Goal: Task Accomplishment & Management: Manage account settings

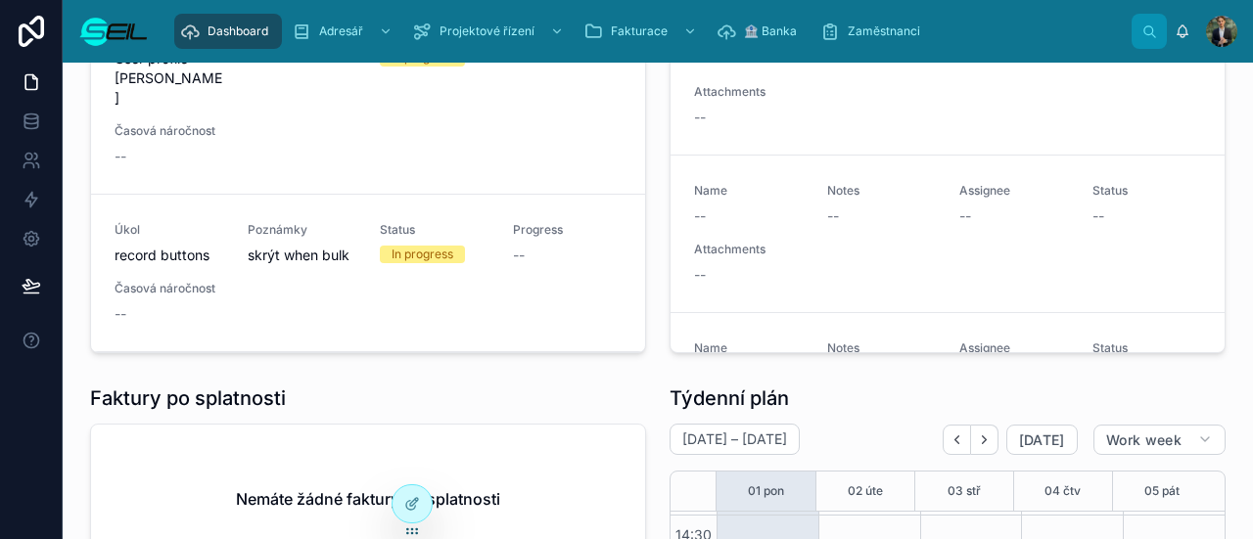
scroll to position [177, 0]
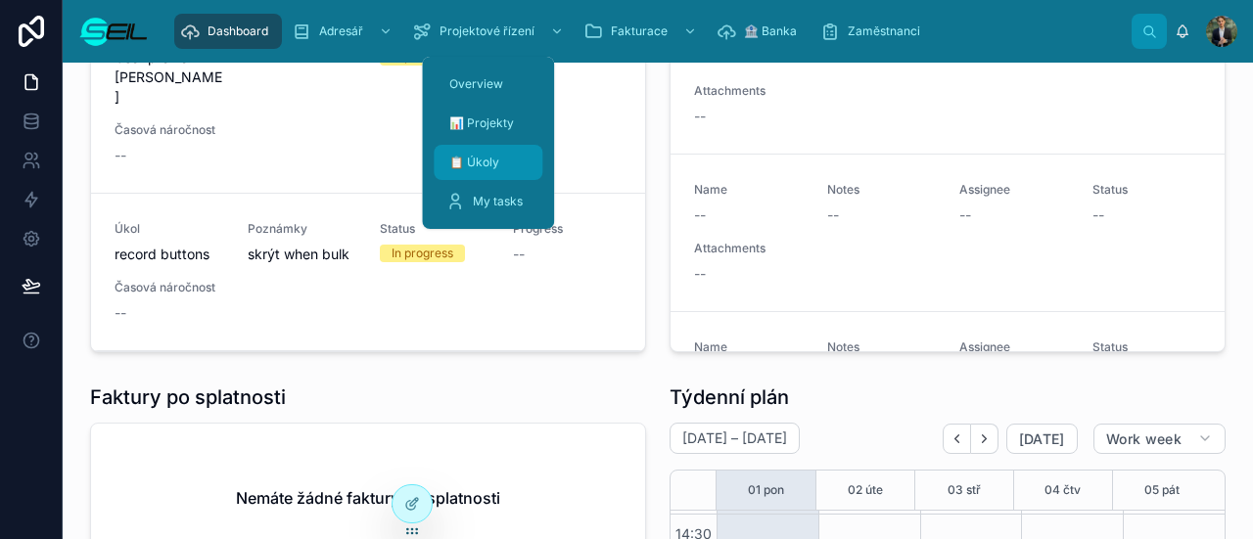
click at [497, 166] on span "📋 Úkoly" at bounding box center [474, 163] width 50 height 16
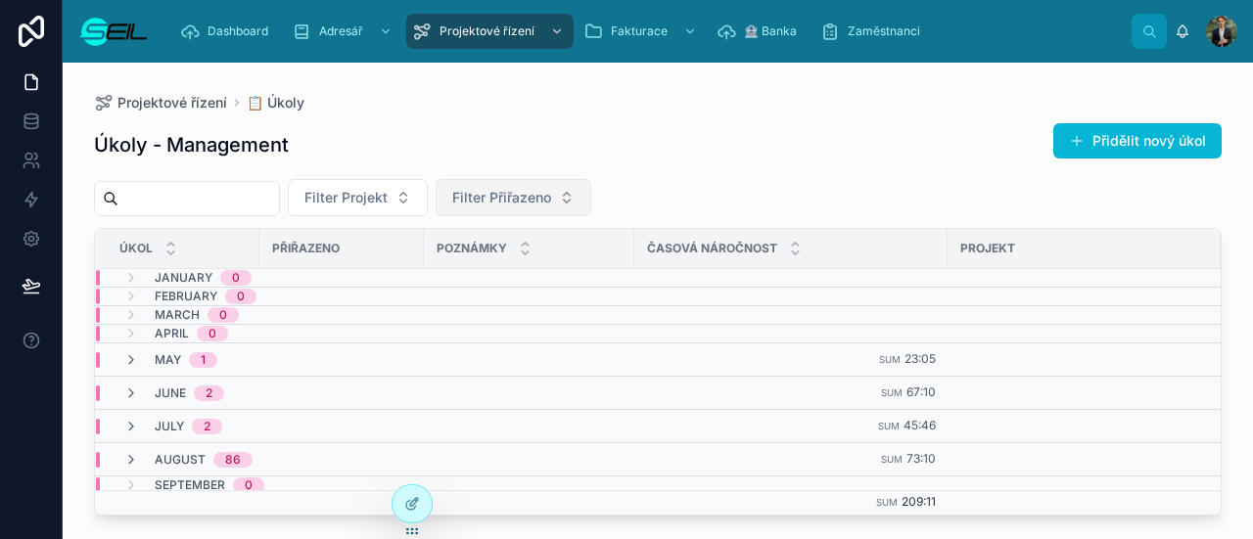
click at [516, 185] on button "Filter Přiřazeno" at bounding box center [514, 197] width 156 height 37
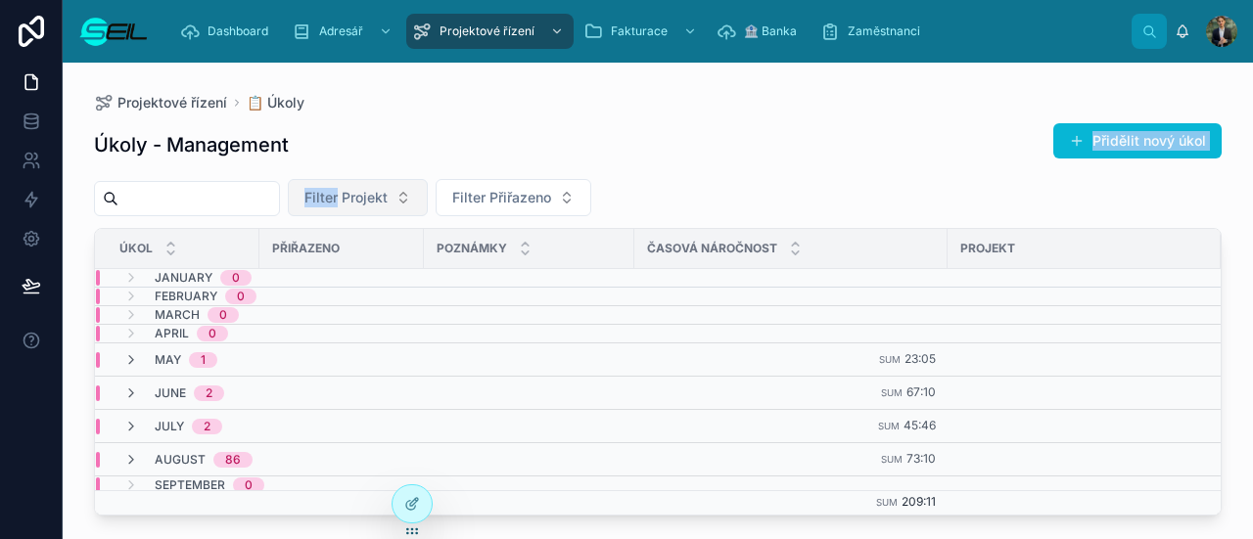
drag, startPoint x: 546, startPoint y: 141, endPoint x: 366, endPoint y: 207, distance: 191.7
click at [366, 207] on div "Úkoly - Management Přidělit nový úkol Filter Projekt Filter Přiřazeno Úkol Přiř…" at bounding box center [658, 313] width 1128 height 405
click at [449, 134] on div "Úkoly - Management Přidělit nový úkol" at bounding box center [658, 144] width 1128 height 45
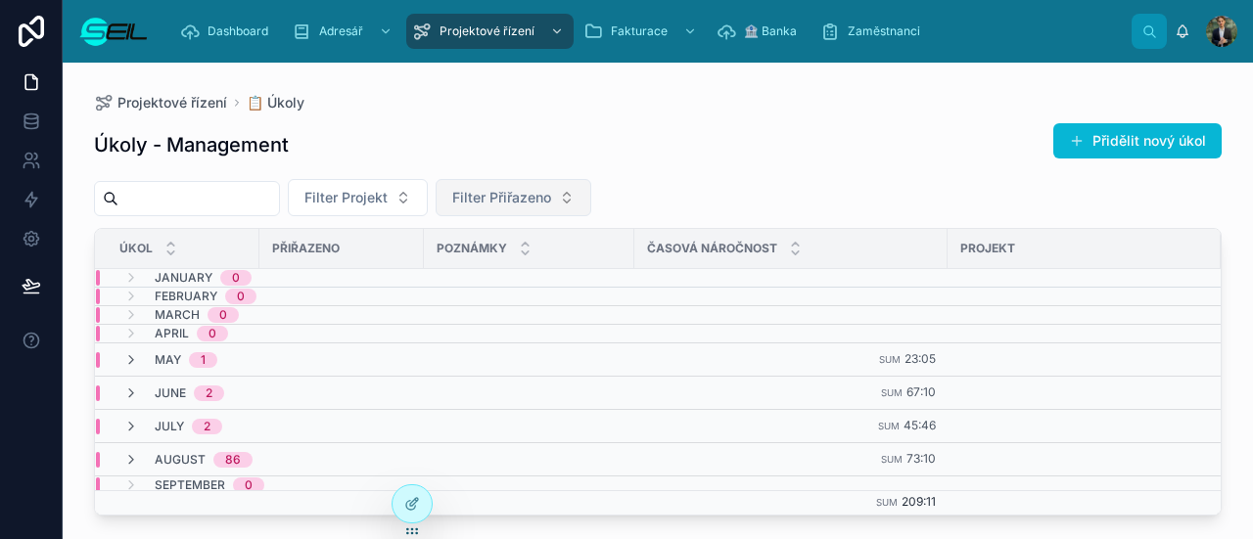
click at [531, 188] on span "Filter Přiřazeno" at bounding box center [501, 198] width 99 height 20
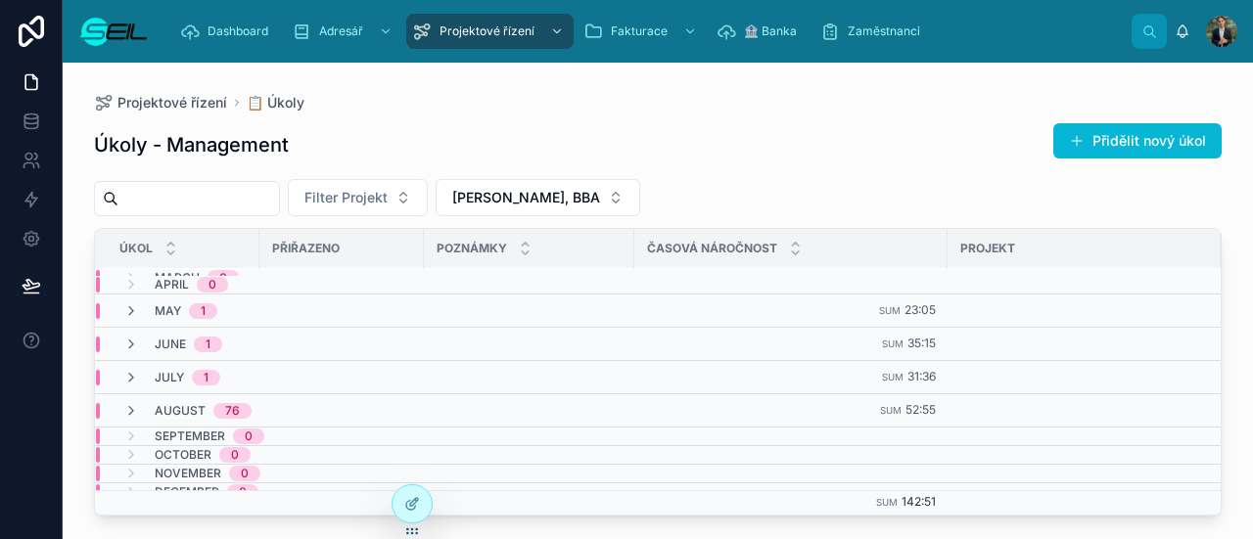
scroll to position [53, 0]
click at [627, 399] on div "August 76" at bounding box center [364, 407] width 537 height 16
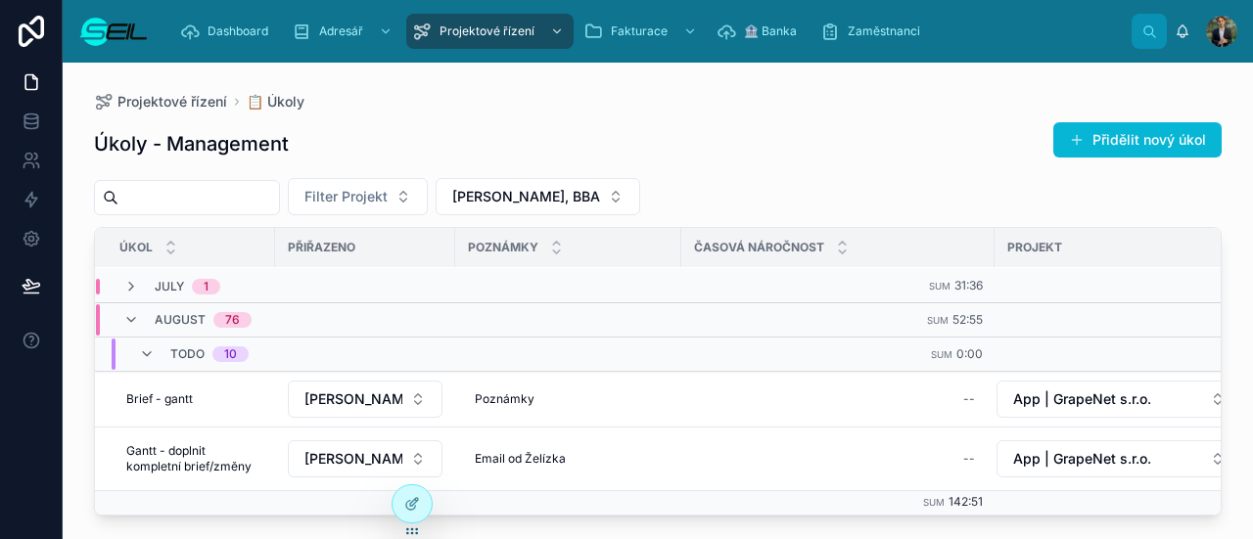
scroll to position [104, 0]
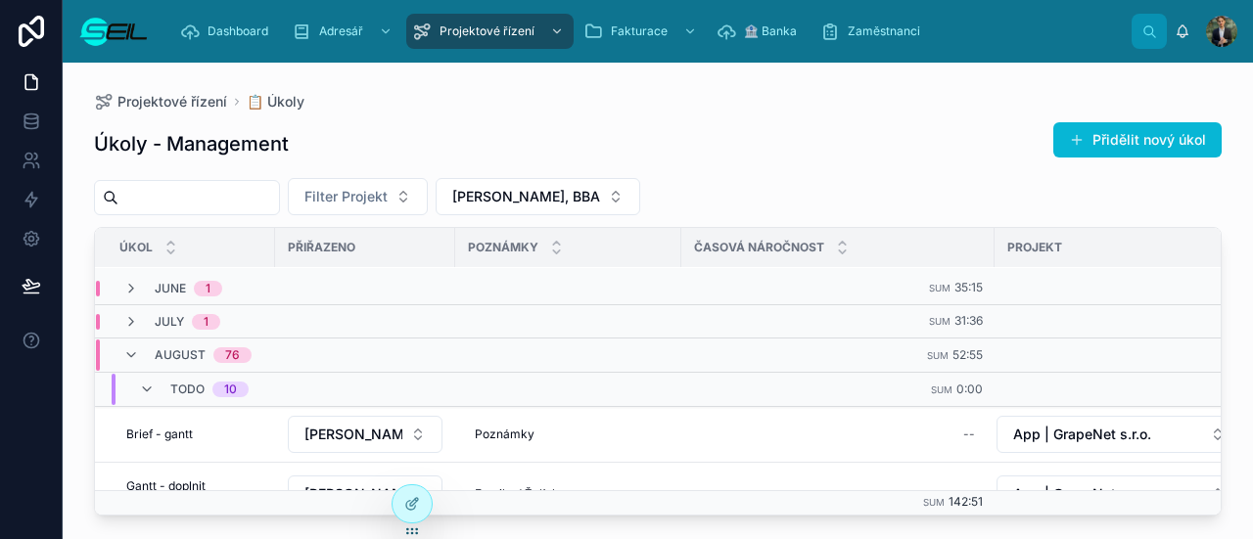
click at [257, 351] on div "August 76" at bounding box center [187, 355] width 175 height 31
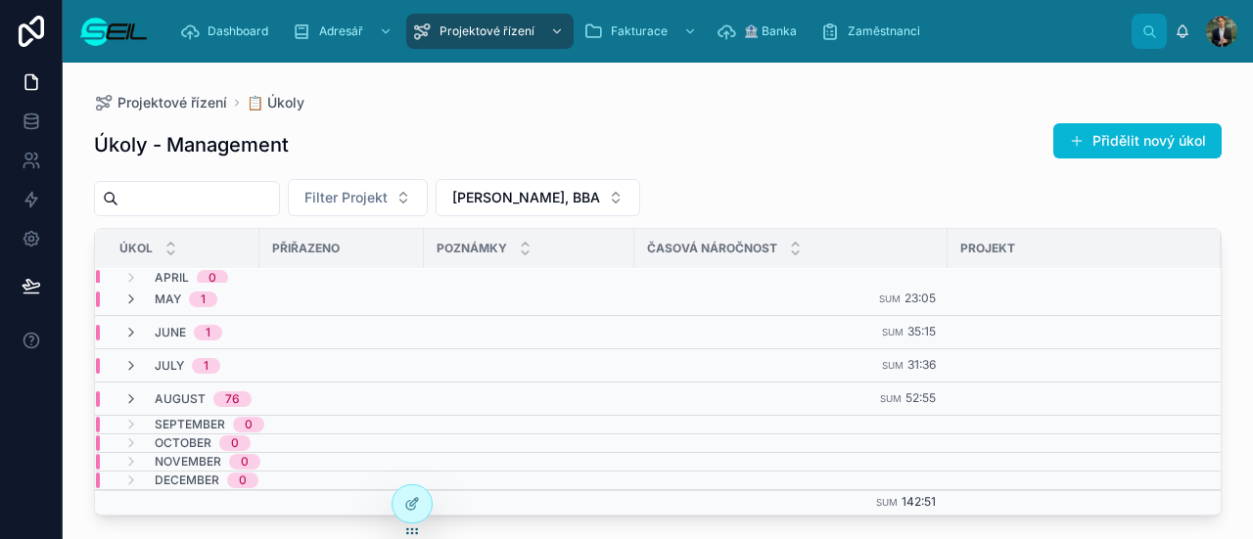
scroll to position [53, 0]
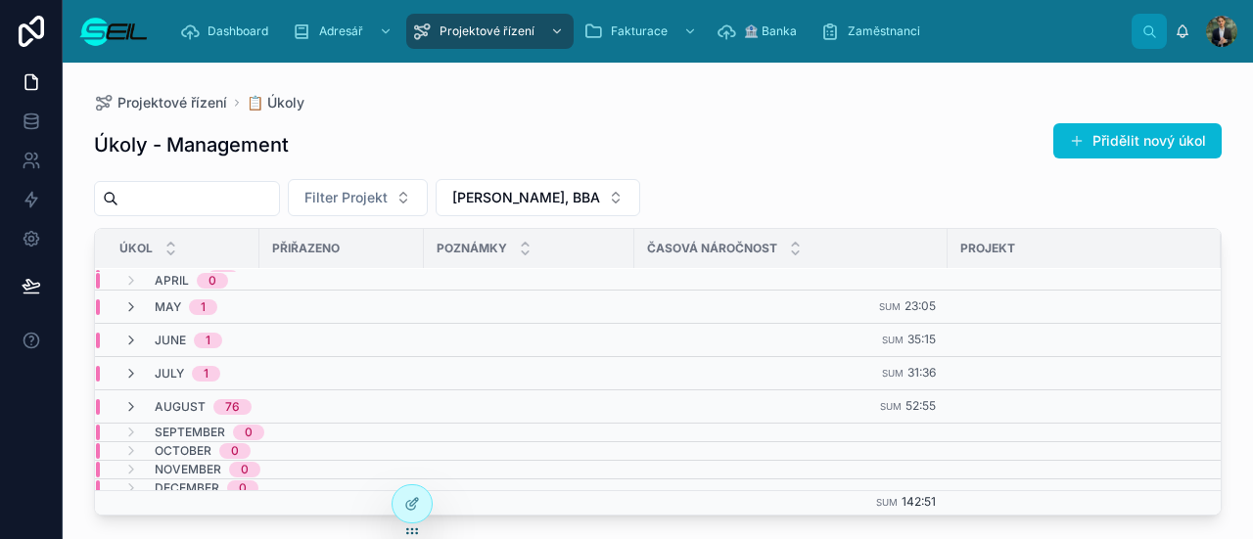
click at [274, 432] on div "September 0" at bounding box center [194, 433] width 188 height 16
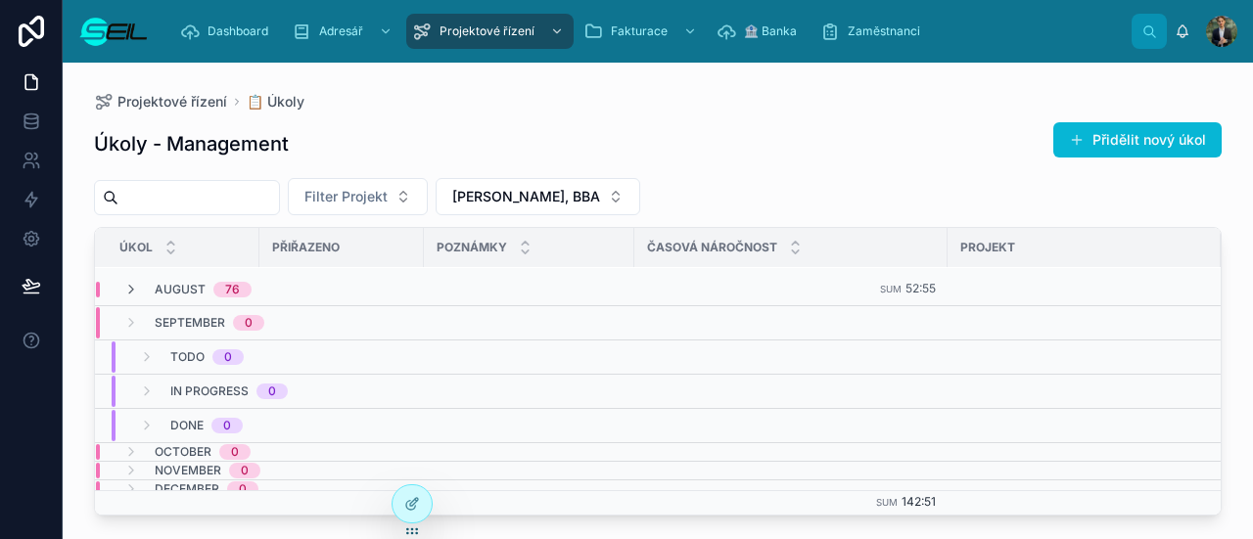
scroll to position [163, 0]
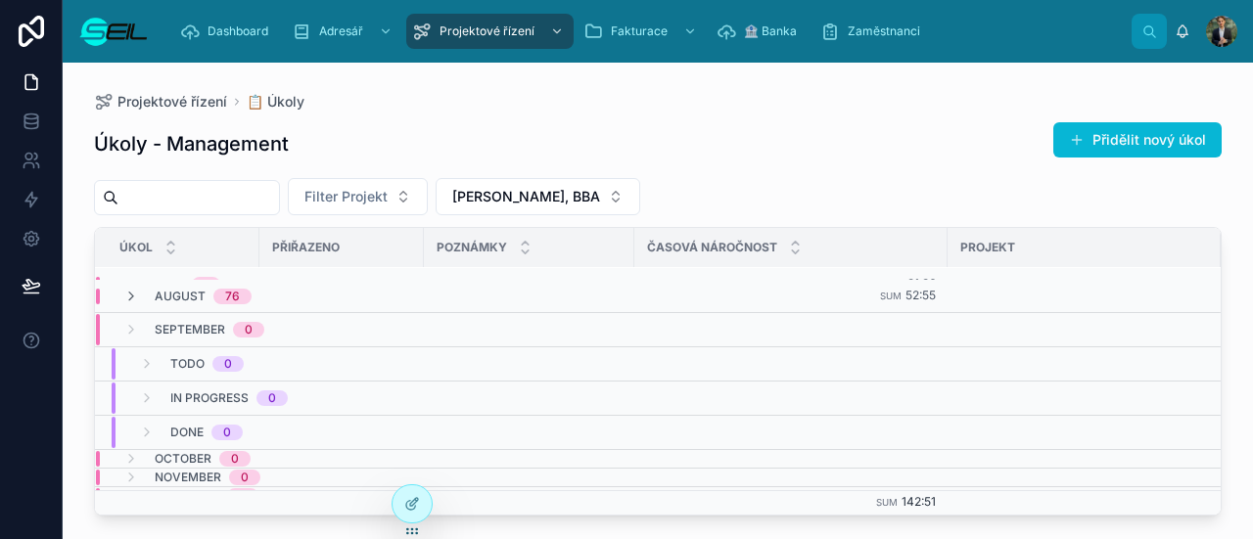
click at [149, 299] on td "August 76" at bounding box center [364, 296] width 539 height 33
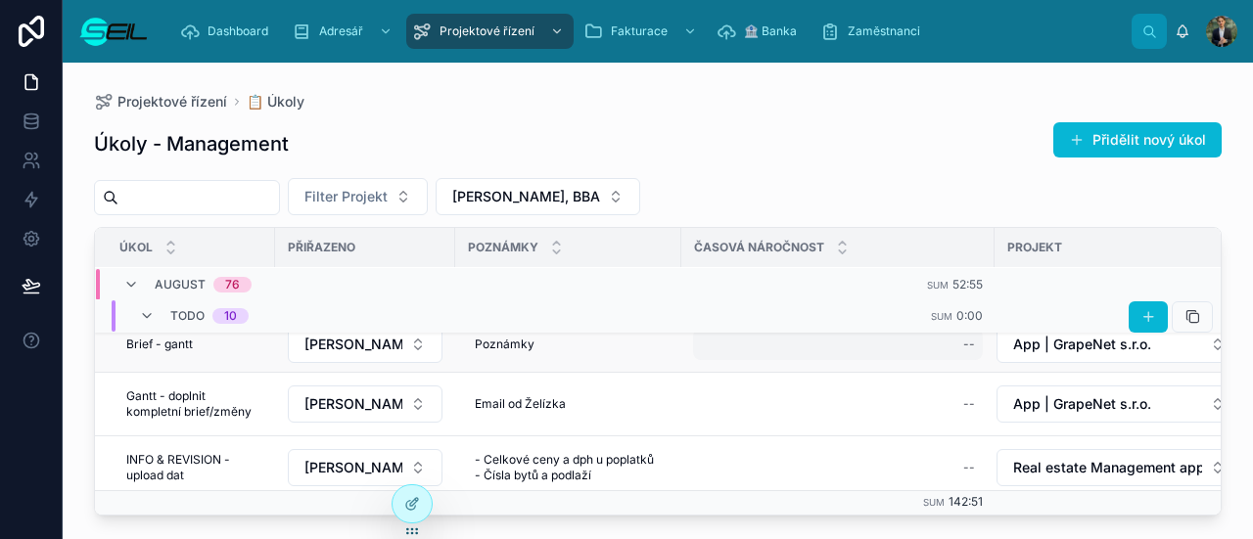
scroll to position [119, 0]
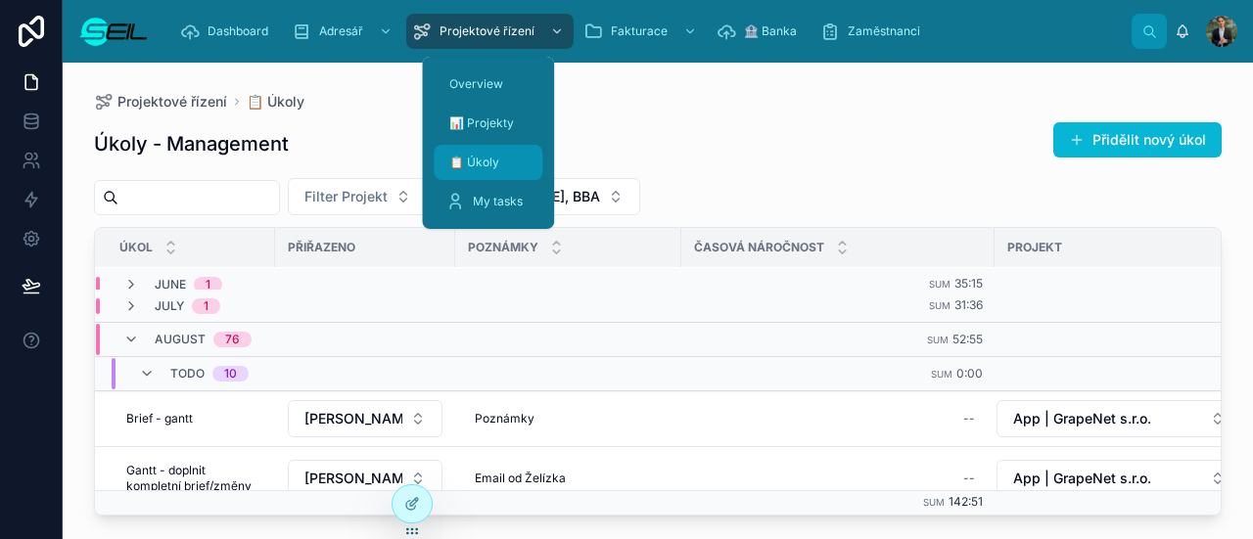
click at [488, 156] on span "📋 Úkoly" at bounding box center [474, 163] width 50 height 16
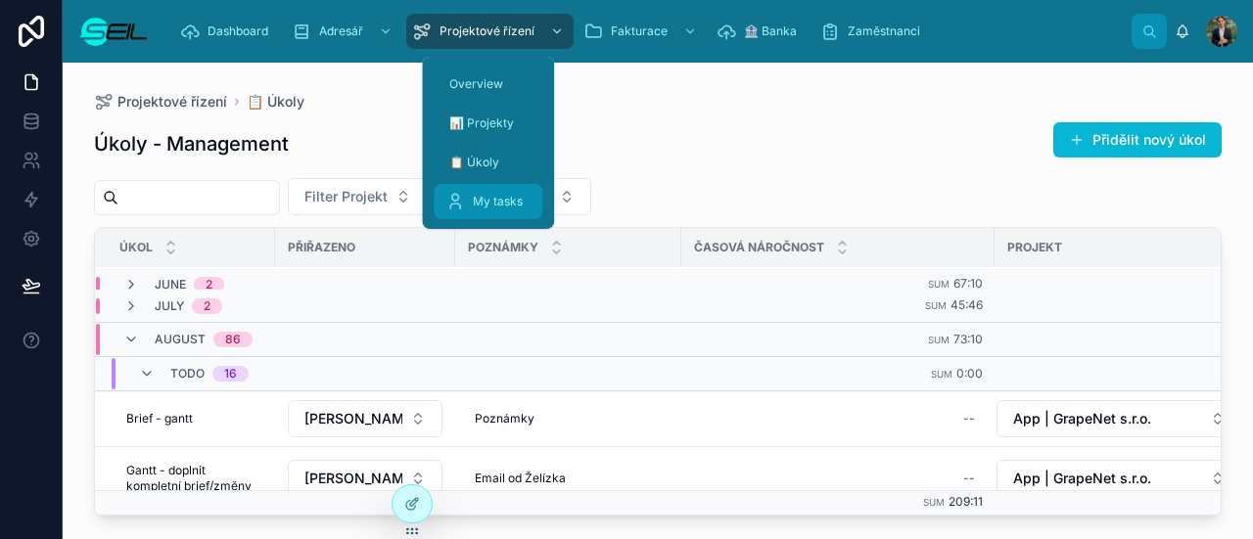
click at [493, 186] on div "My tasks" at bounding box center [487, 201] width 85 height 31
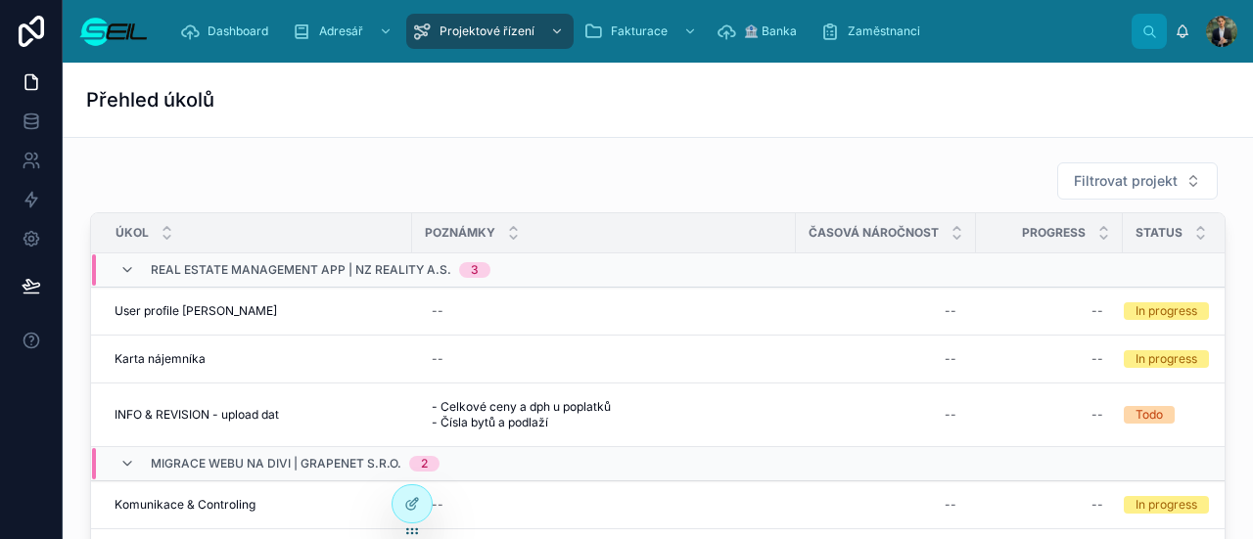
click at [694, 109] on div "Přehled úkolů" at bounding box center [657, 99] width 1143 height 27
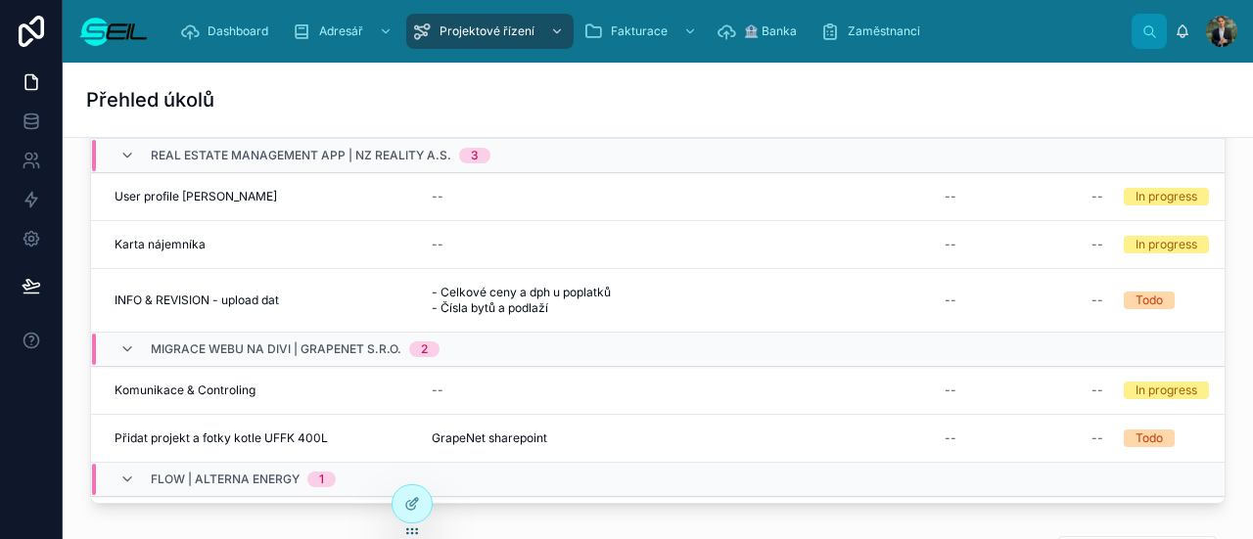
scroll to position [116, 0]
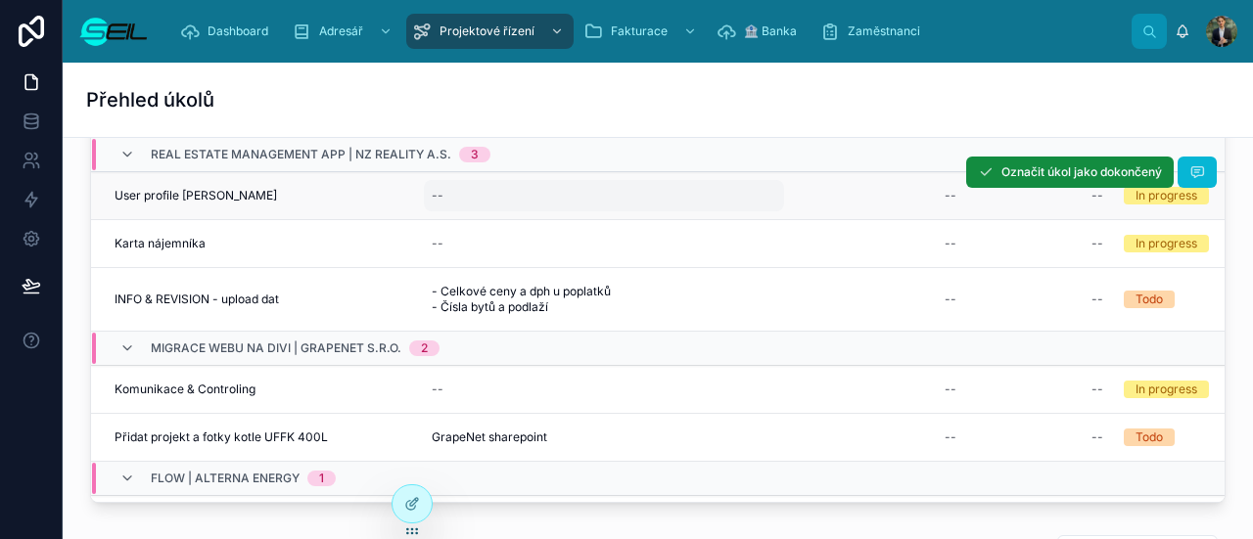
click at [636, 199] on div "--" at bounding box center [604, 195] width 360 height 31
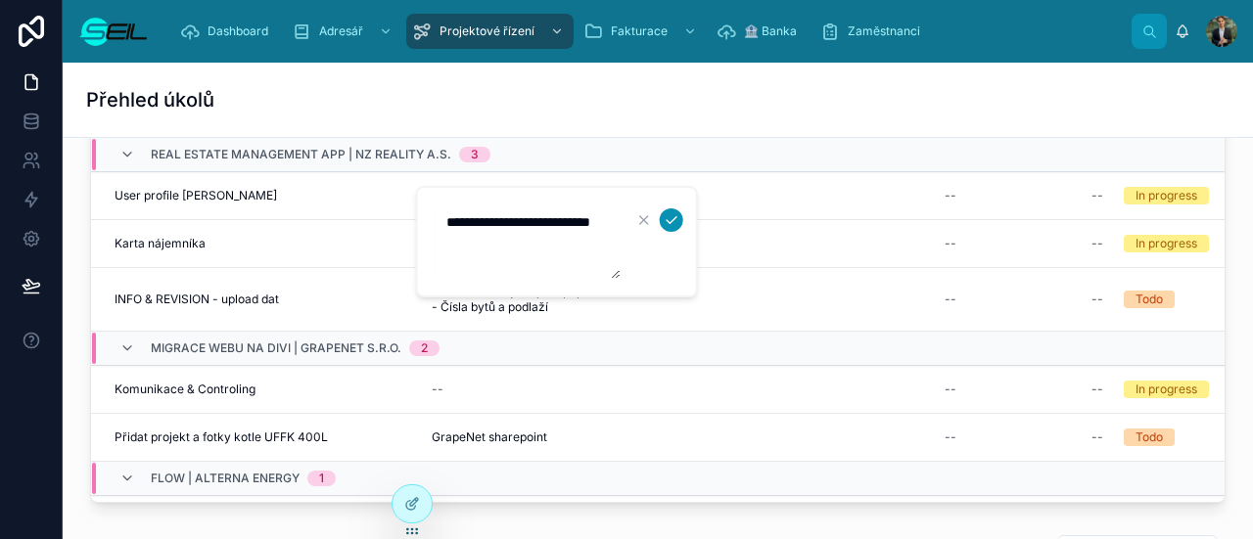
type textarea "**********"
click at [674, 222] on icon "submit" at bounding box center [672, 220] width 16 height 16
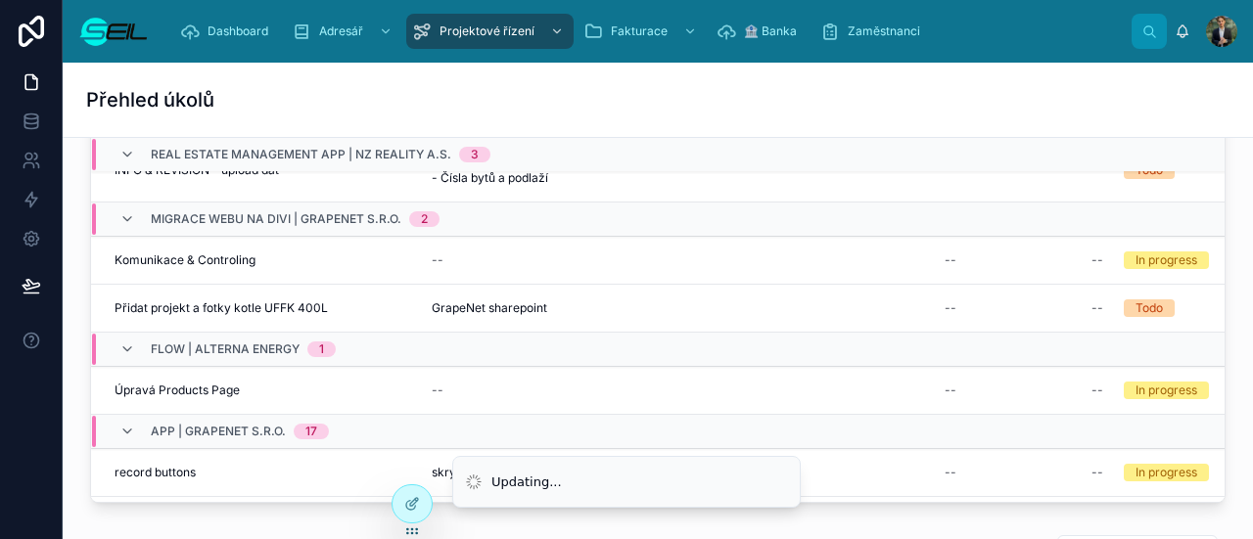
scroll to position [0, 0]
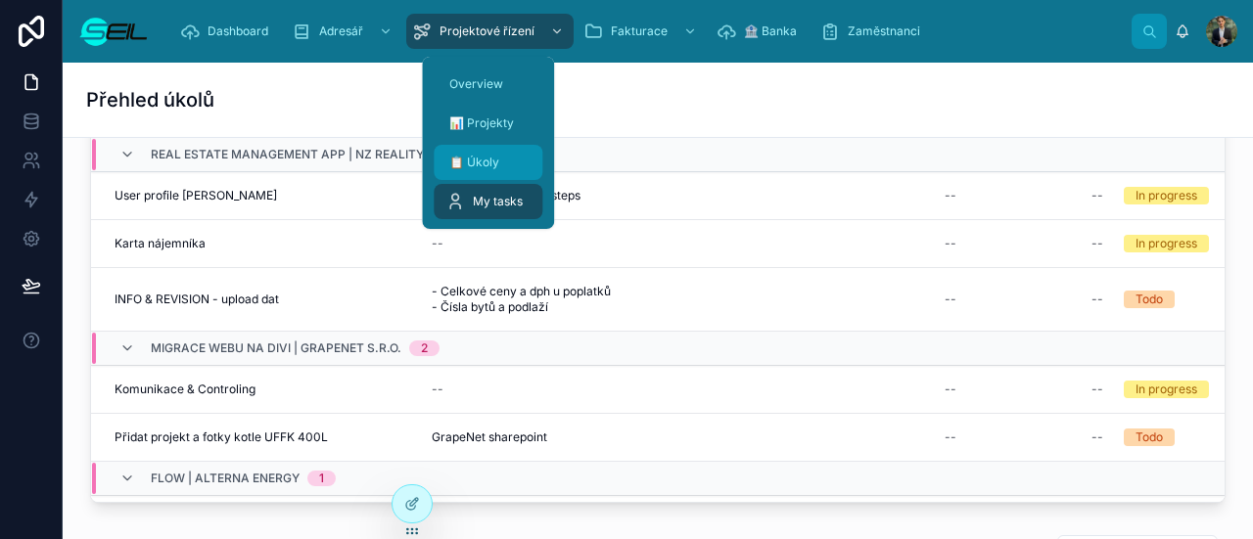
click at [499, 155] on span "📋 Úkoly" at bounding box center [474, 163] width 50 height 16
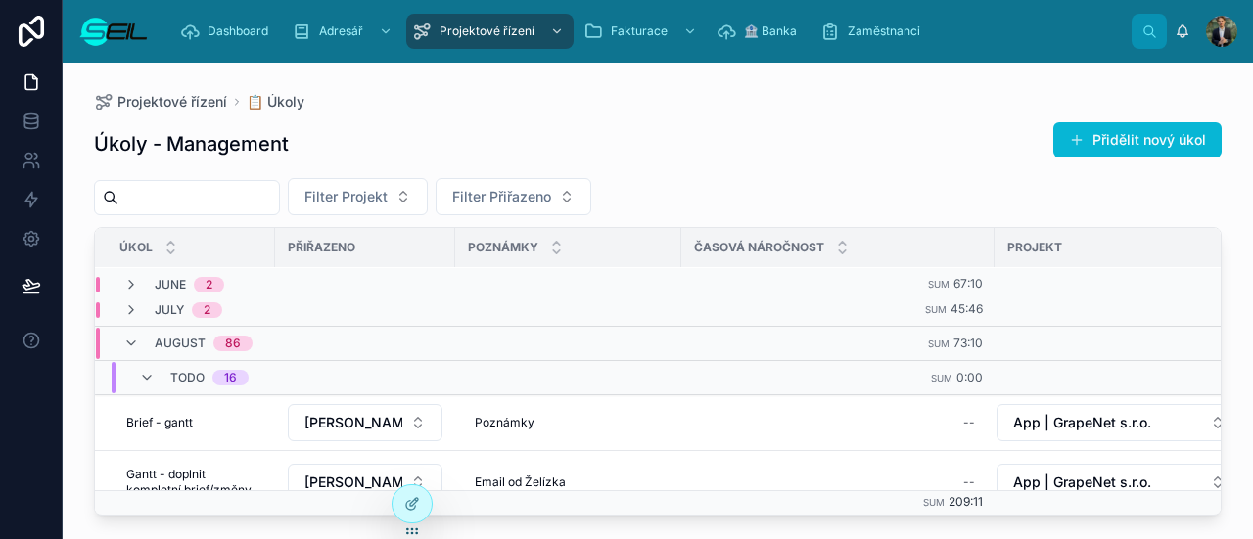
scroll to position [120, 0]
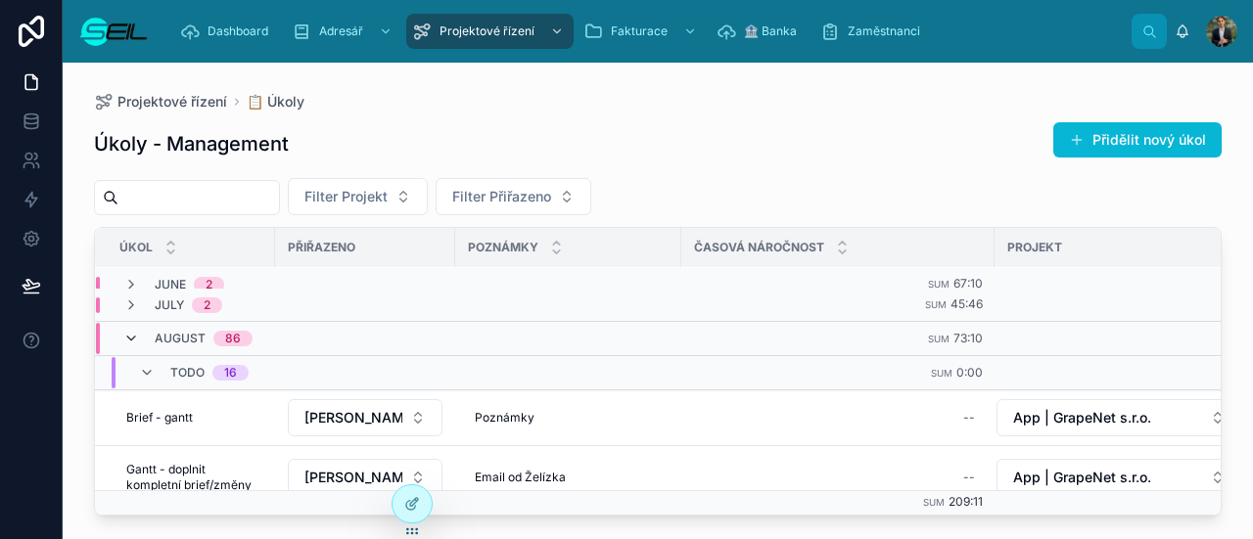
click at [133, 336] on icon at bounding box center [131, 339] width 16 height 16
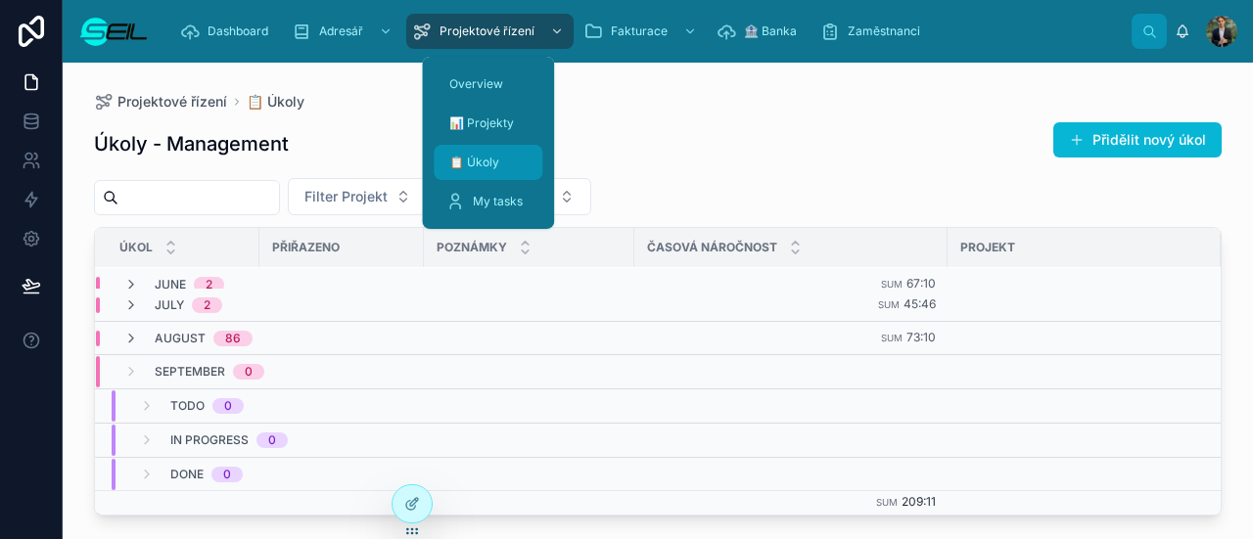
click at [503, 164] on div "📋 Úkoly" at bounding box center [487, 162] width 85 height 31
click at [517, 39] on div "Projektové řízení" at bounding box center [490, 31] width 156 height 31
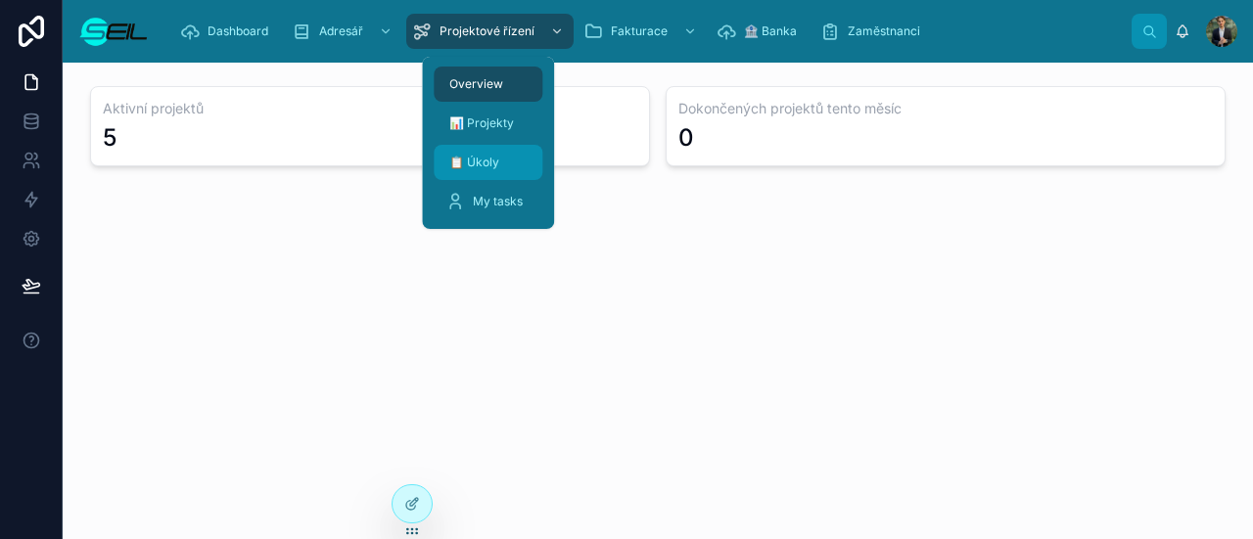
click at [507, 168] on div "📋 Úkoly" at bounding box center [487, 162] width 85 height 31
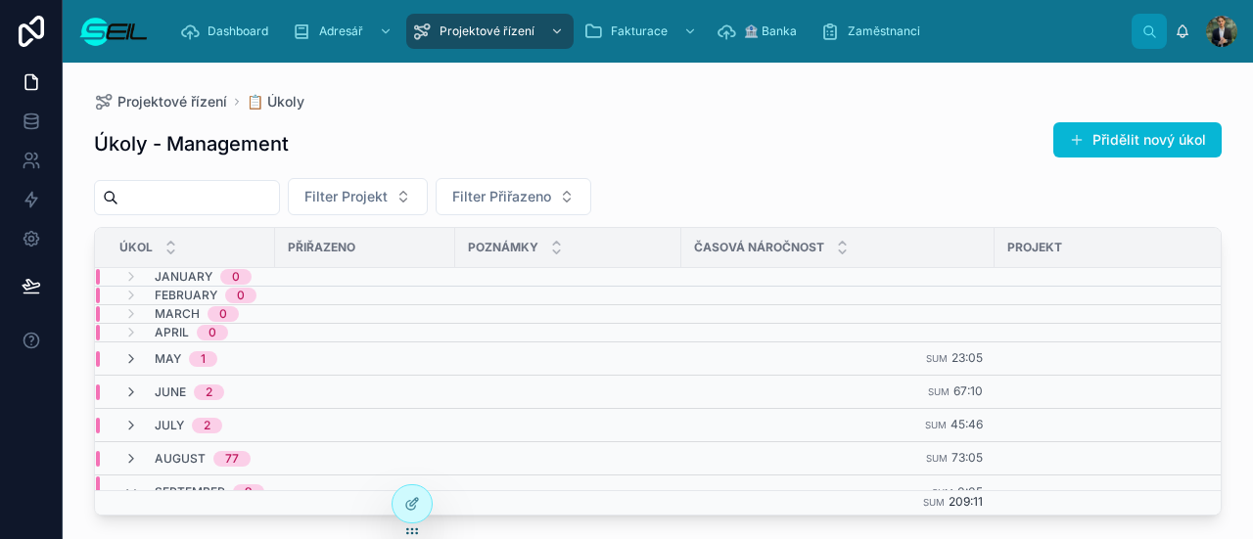
click at [696, 95] on div "Projektové řízení 📋 Úkoly" at bounding box center [658, 102] width 1128 height 16
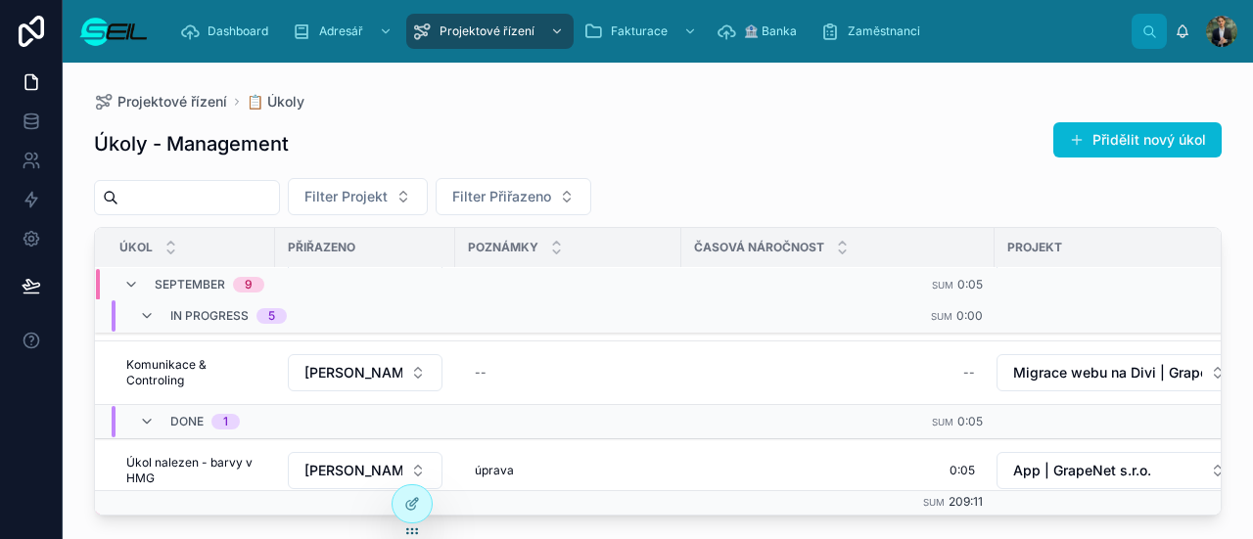
scroll to position [720, 0]
